Goal: Obtain resource: Download file/media

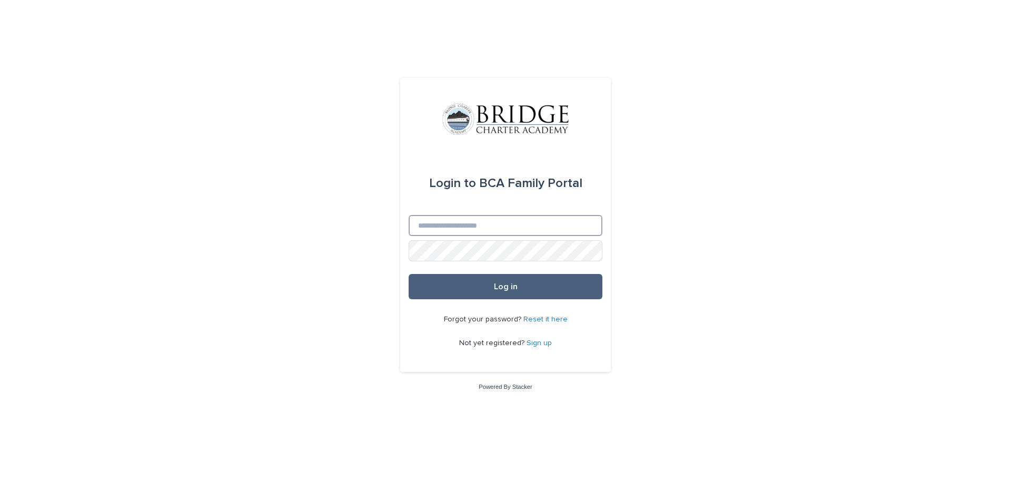
type input "**********"
click at [500, 288] on span "Log in" at bounding box center [506, 286] width 24 height 8
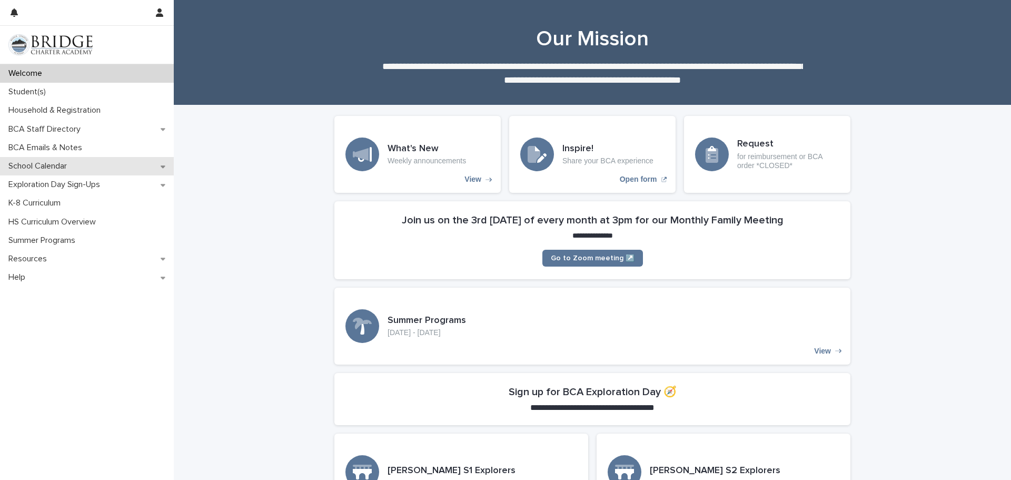
click at [162, 166] on icon at bounding box center [163, 166] width 5 height 3
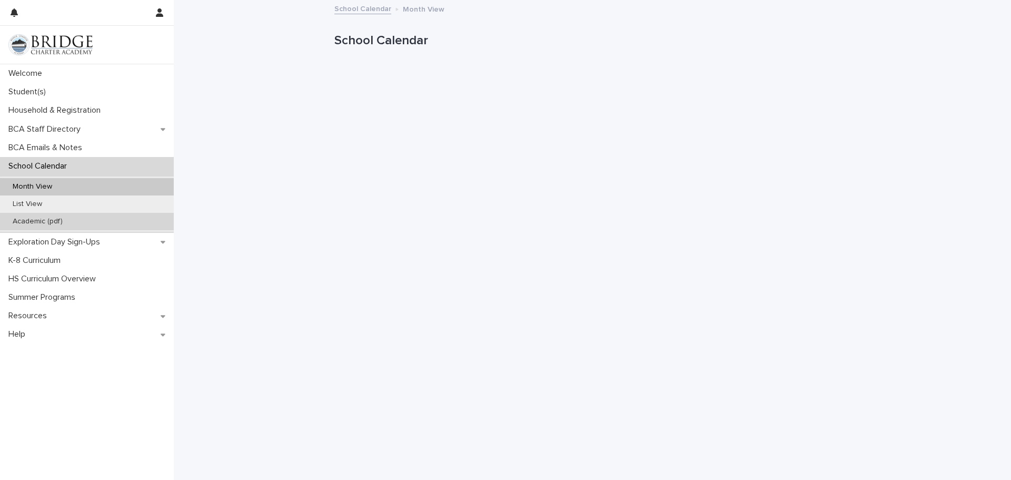
click at [62, 222] on p "Academic (pdf)" at bounding box center [37, 221] width 67 height 9
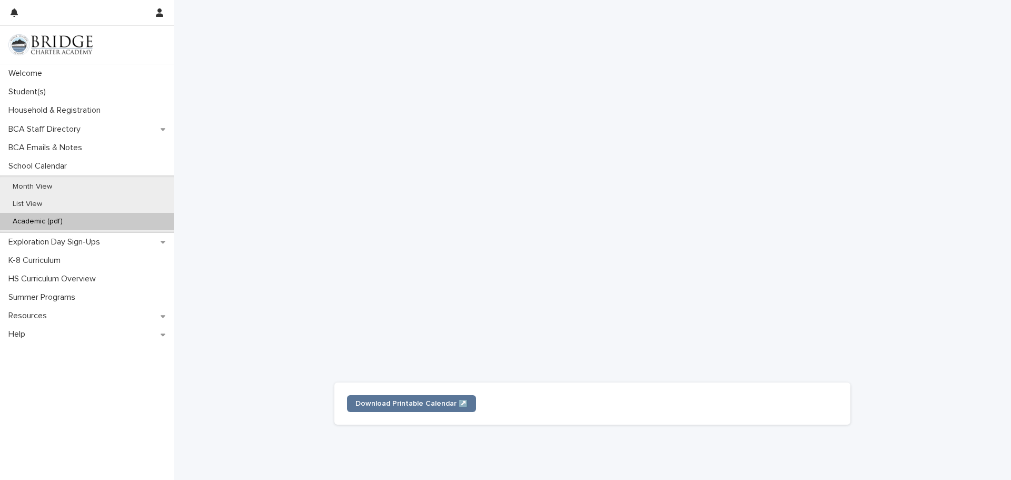
scroll to position [198, 0]
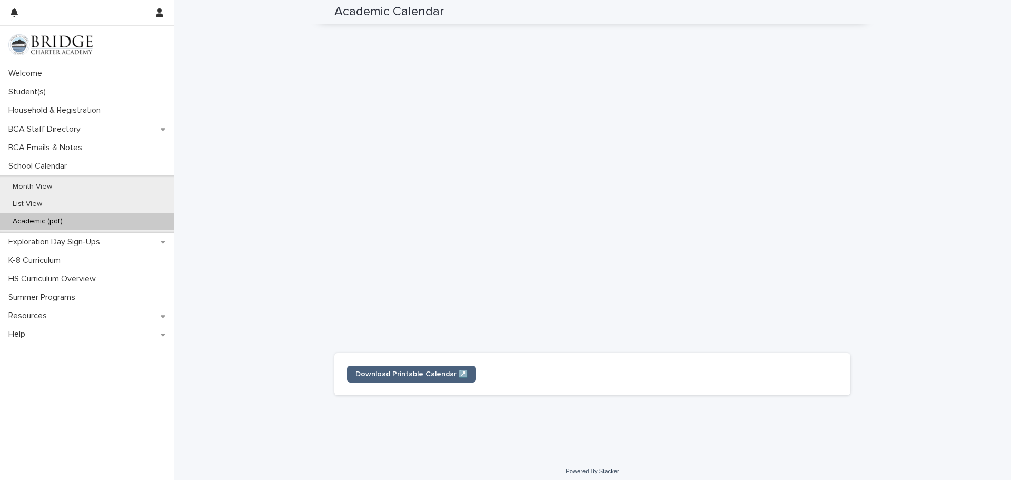
click at [421, 372] on span "Download Printable Calendar ↗️" at bounding box center [411, 373] width 112 height 7
